Goal: Find specific page/section: Find specific page/section

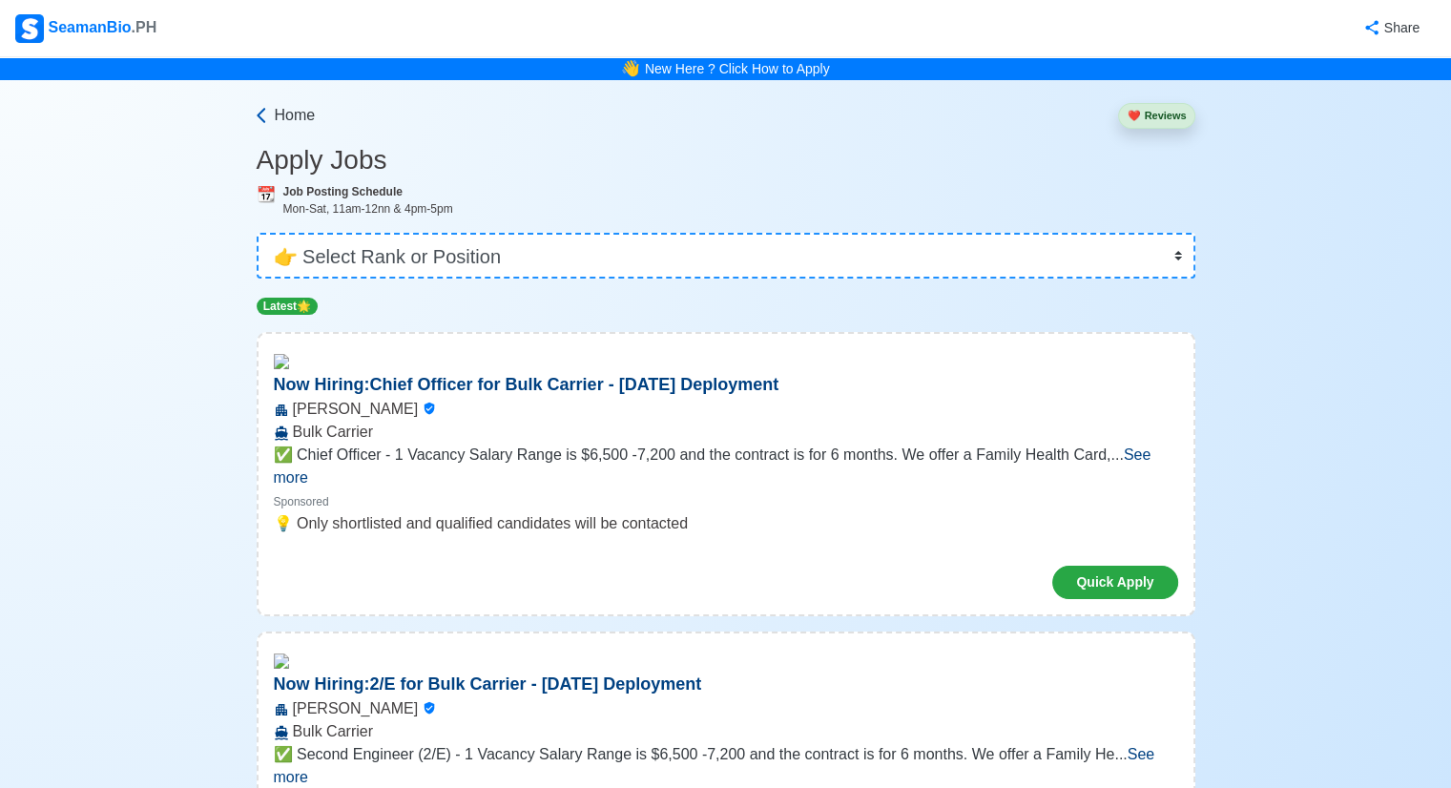
click at [284, 113] on span "Home" at bounding box center [295, 115] width 41 height 23
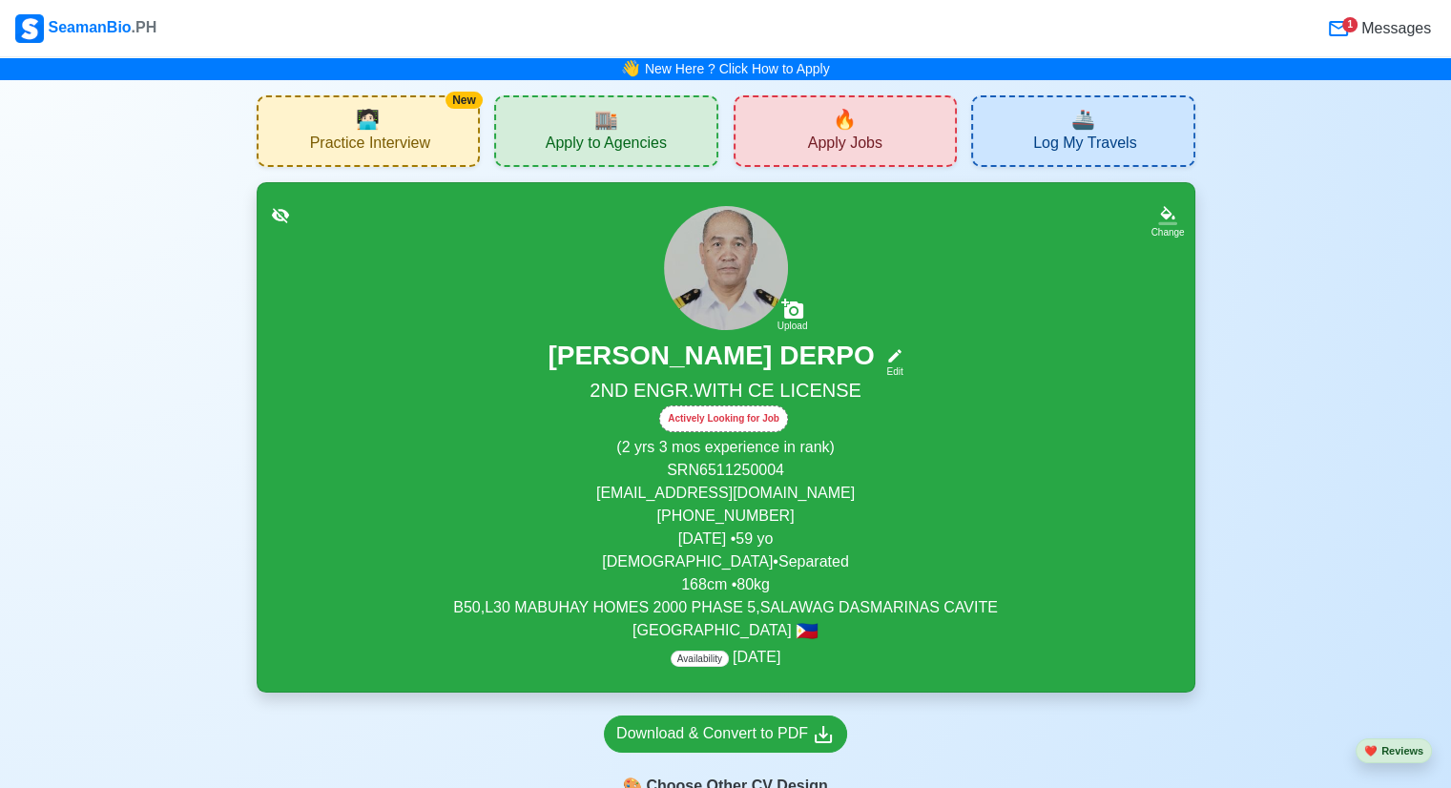
click at [834, 131] on span "🔥" at bounding box center [845, 119] width 24 height 29
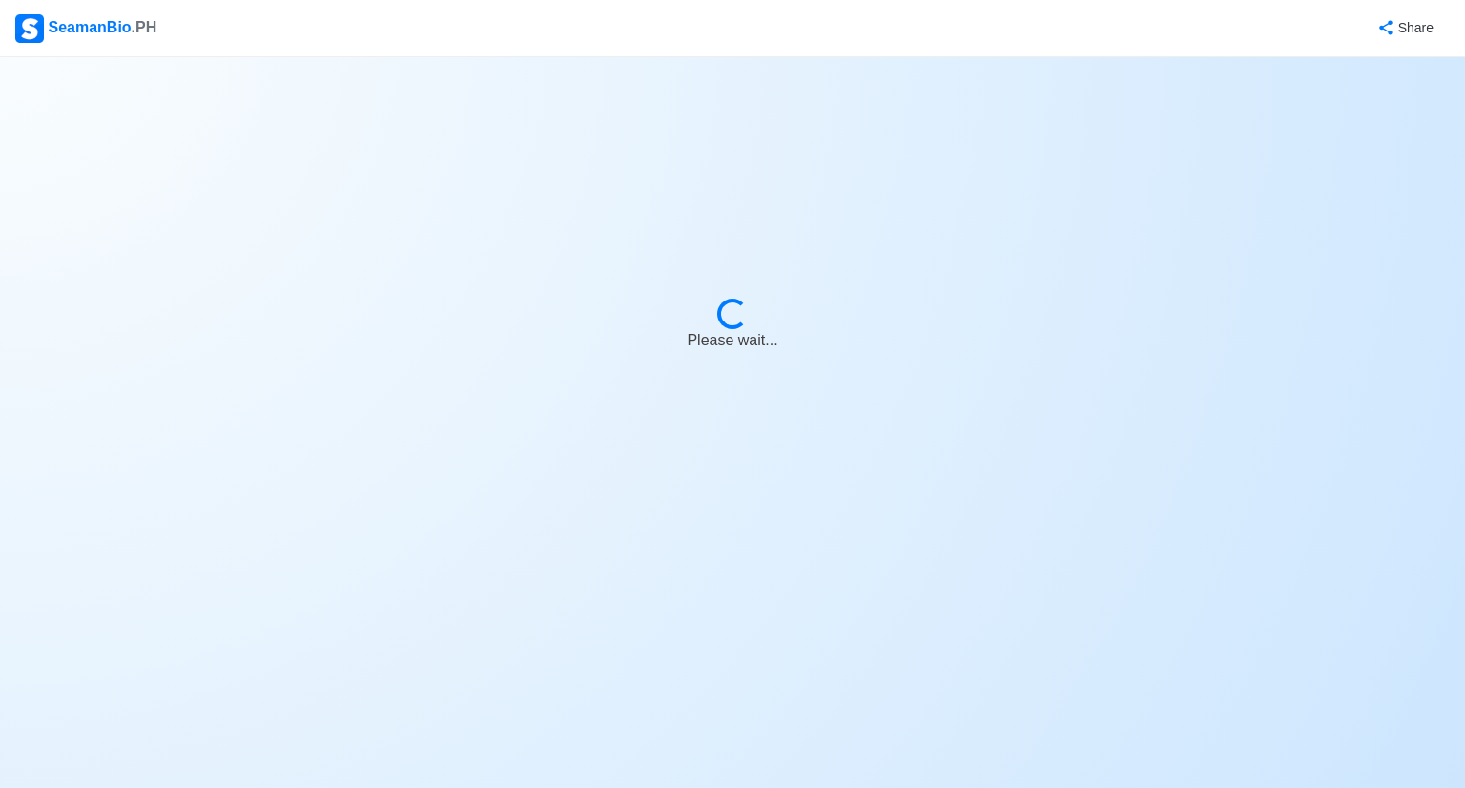
select select "2nd Engineer"
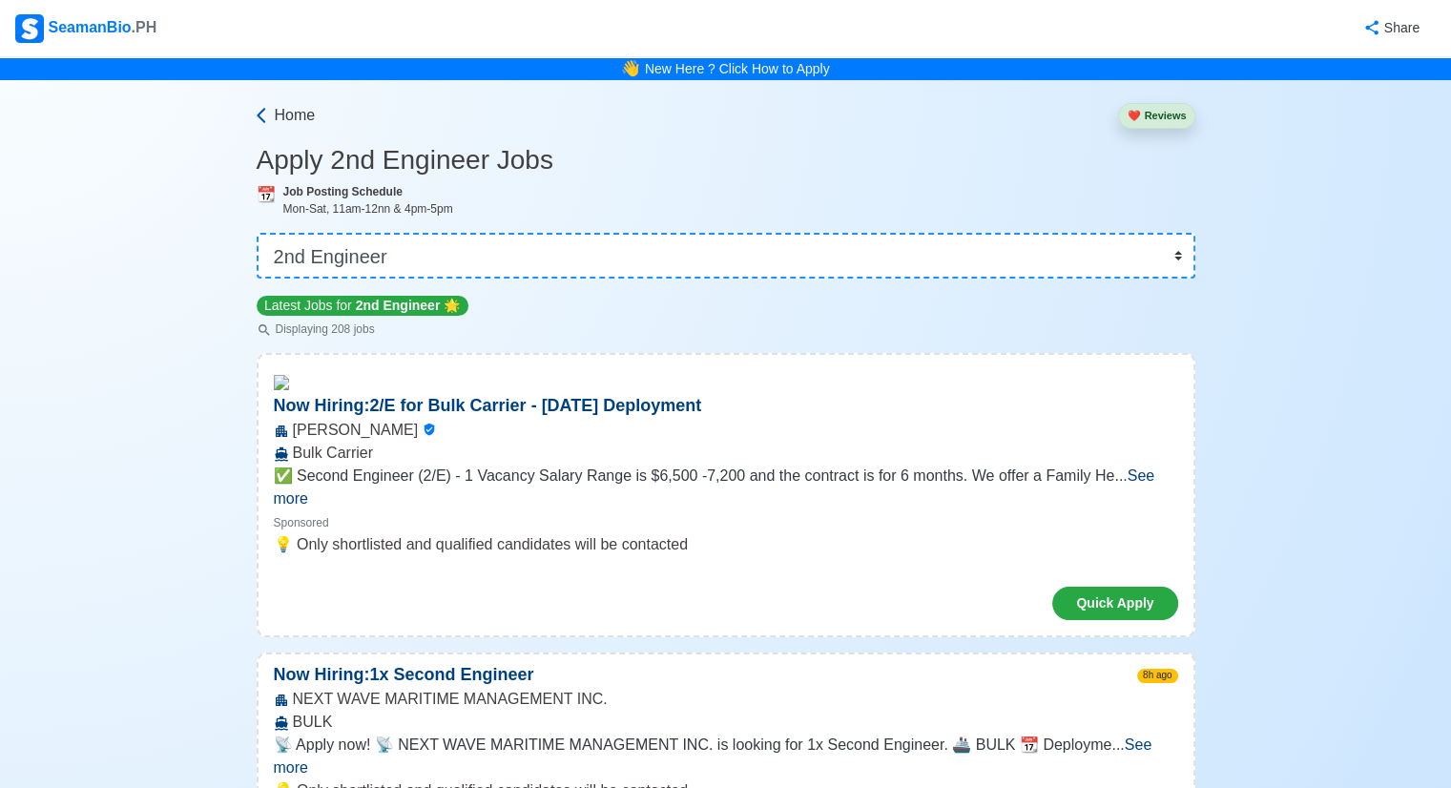
click at [298, 113] on span "Home" at bounding box center [295, 115] width 41 height 23
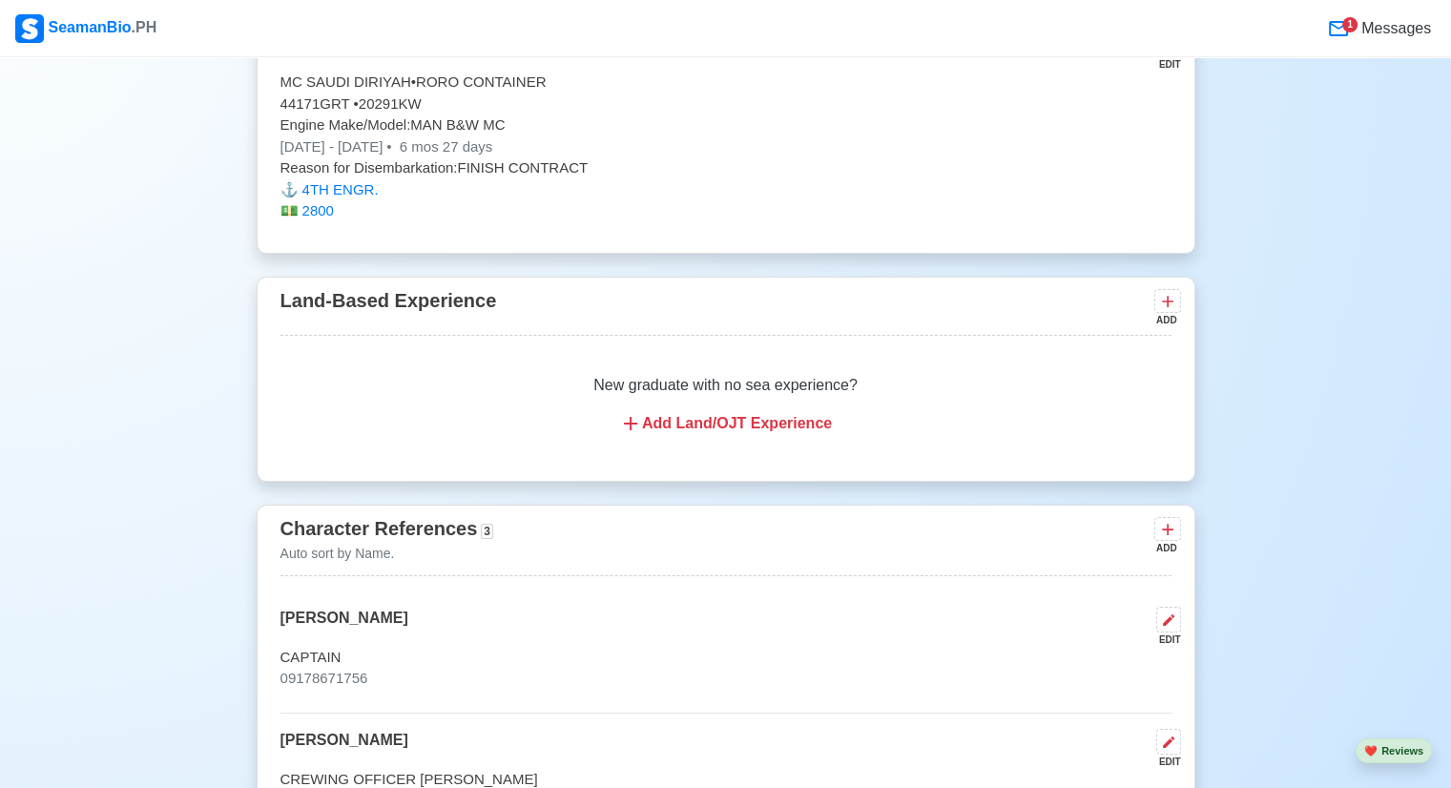
scroll to position [12780, 0]
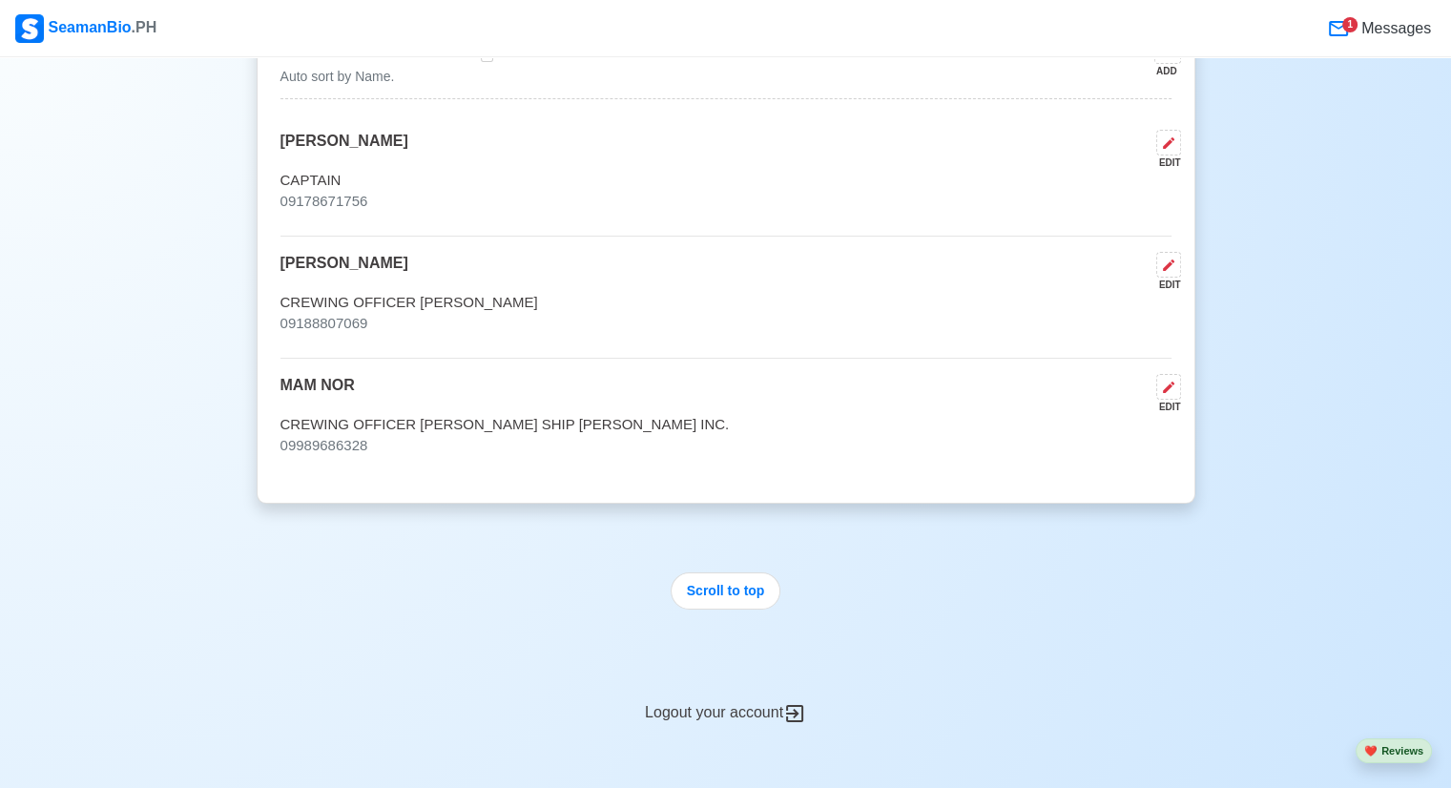
click at [723, 689] on div "Logout your account" at bounding box center [726, 701] width 938 height 47
